Goal: Check status: Check status

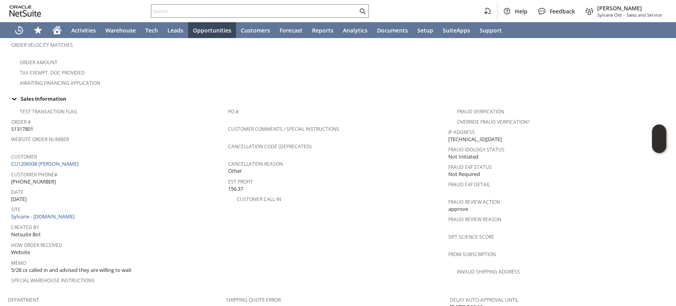
scroll to position [198, 0]
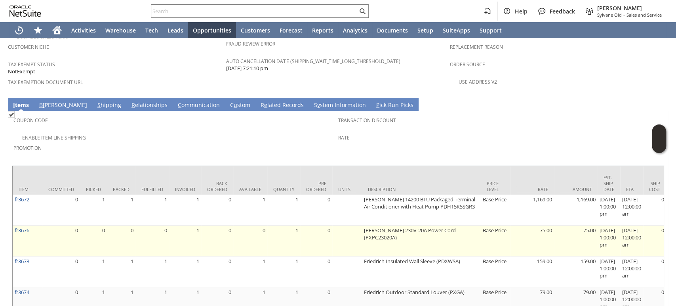
scroll to position [550, 0]
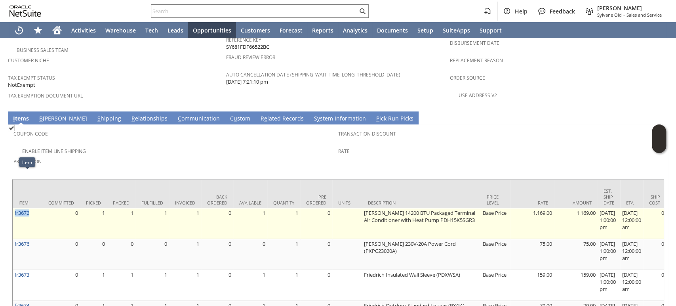
drag, startPoint x: 36, startPoint y: 179, endPoint x: 13, endPoint y: 180, distance: 23.4
click at [13, 208] on td "fr3672" at bounding box center [28, 223] width 30 height 31
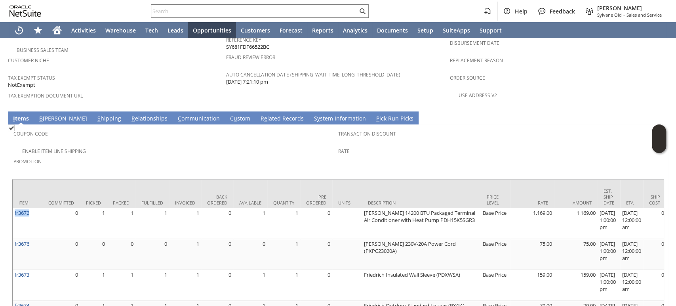
copy link "fr3672"
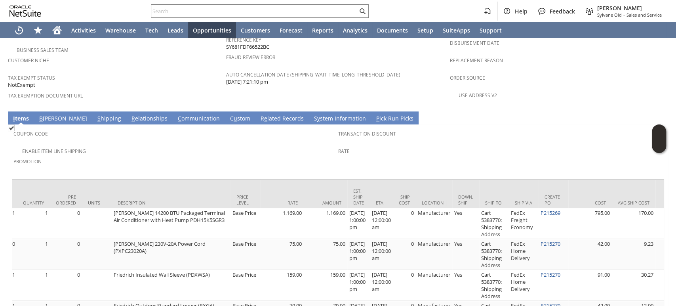
scroll to position [0, 296]
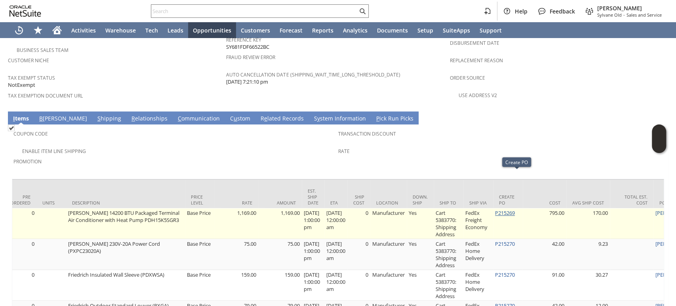
click at [515, 209] on link "P215269" at bounding box center [505, 212] width 20 height 7
